Goal: Navigation & Orientation: Find specific page/section

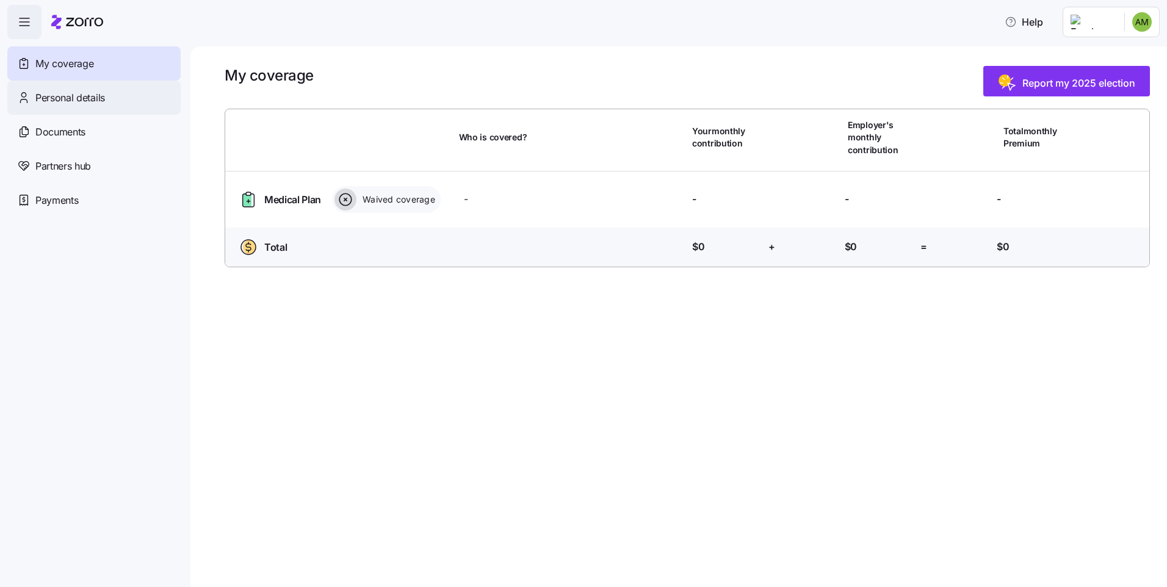
click at [65, 97] on span "Personal details" at bounding box center [70, 97] width 70 height 15
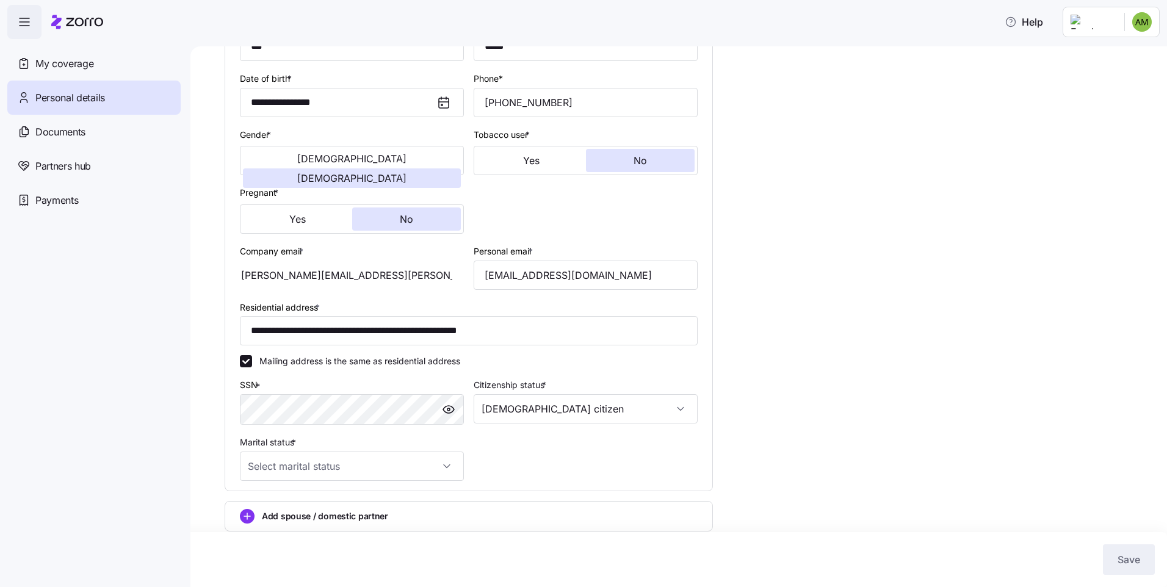
scroll to position [177, 0]
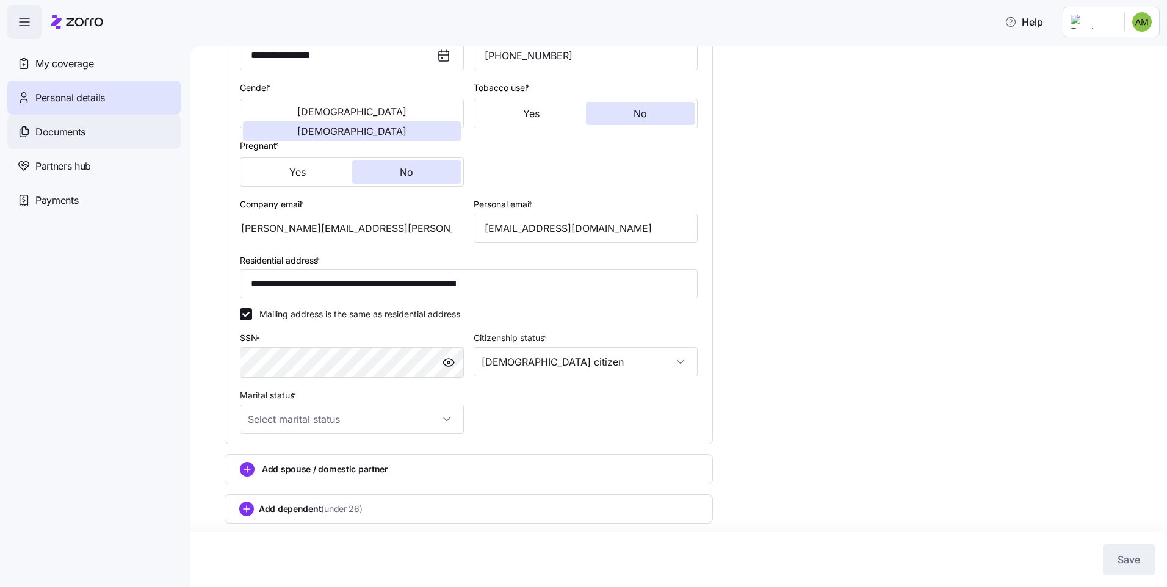
click at [63, 132] on span "Documents" at bounding box center [60, 131] width 50 height 15
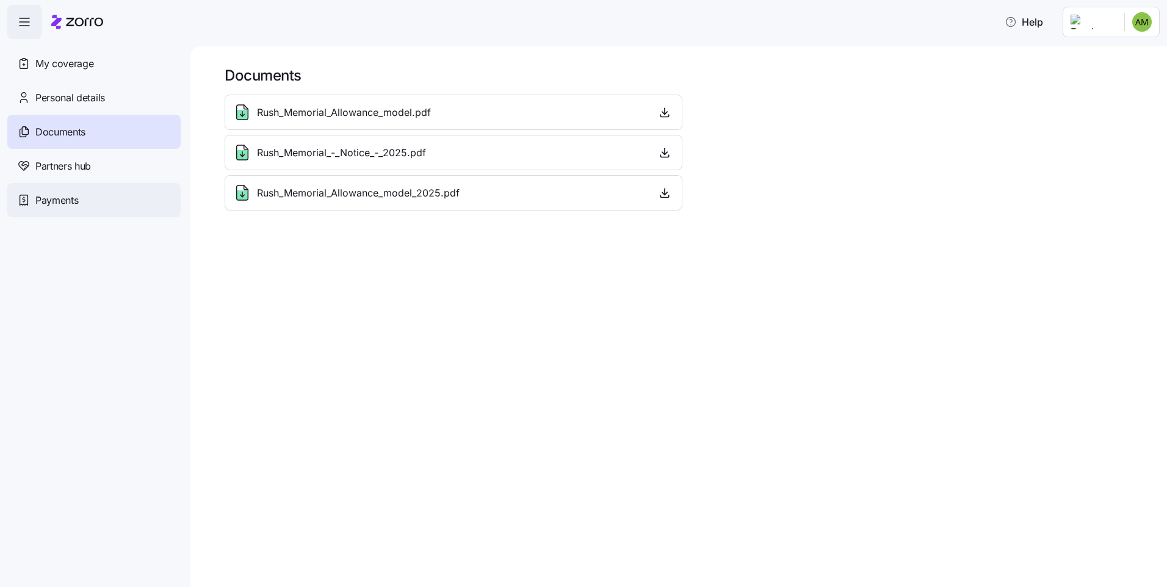
click at [57, 201] on span "Payments" at bounding box center [56, 200] width 43 height 15
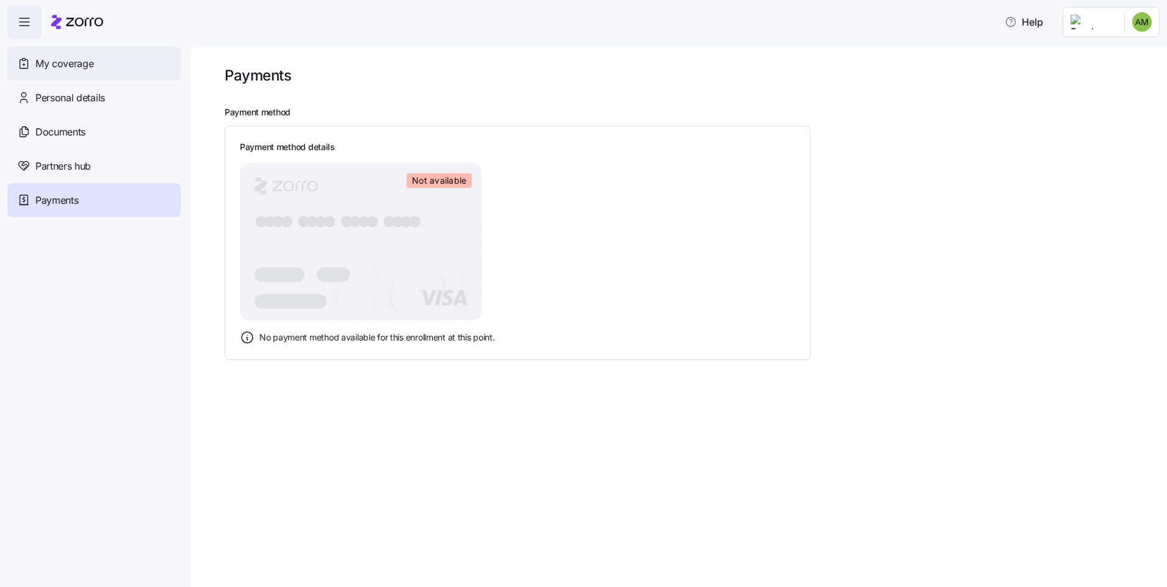
click at [55, 67] on span "My coverage" at bounding box center [64, 63] width 58 height 15
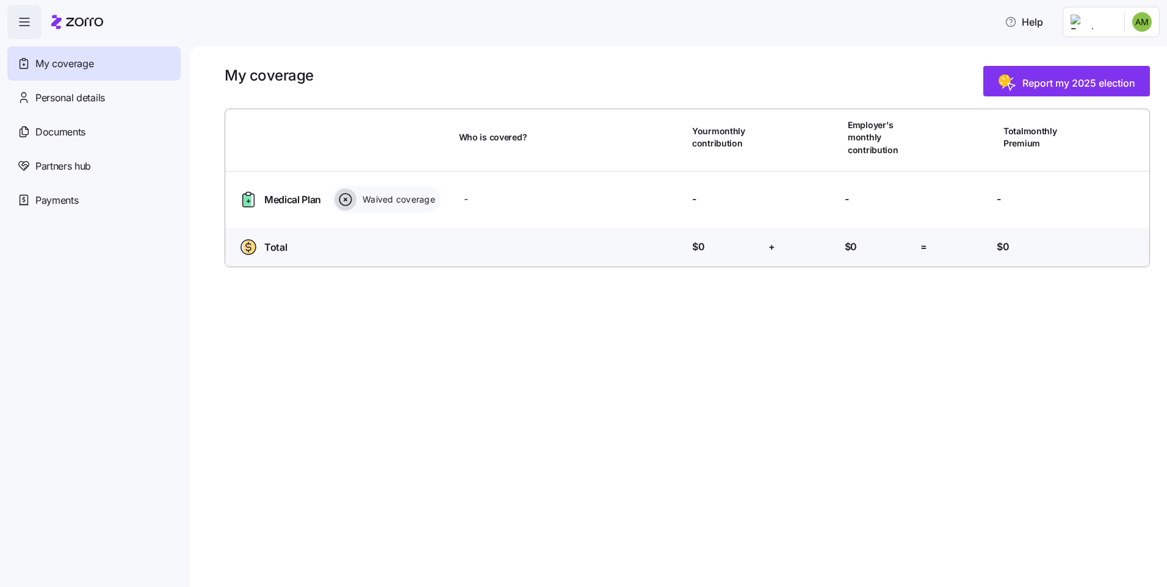
click at [276, 200] on span "Medical Plan" at bounding box center [292, 199] width 57 height 15
click at [244, 198] on icon at bounding box center [247, 200] width 9 height 13
